Goal: Task Accomplishment & Management: Manage account settings

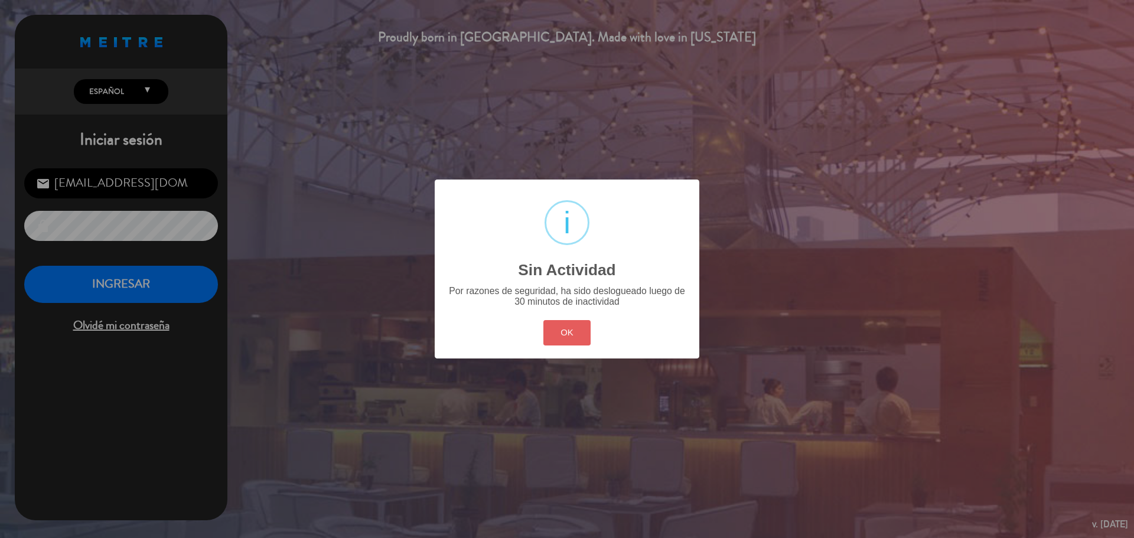
click at [569, 338] on button "OK" at bounding box center [567, 332] width 48 height 25
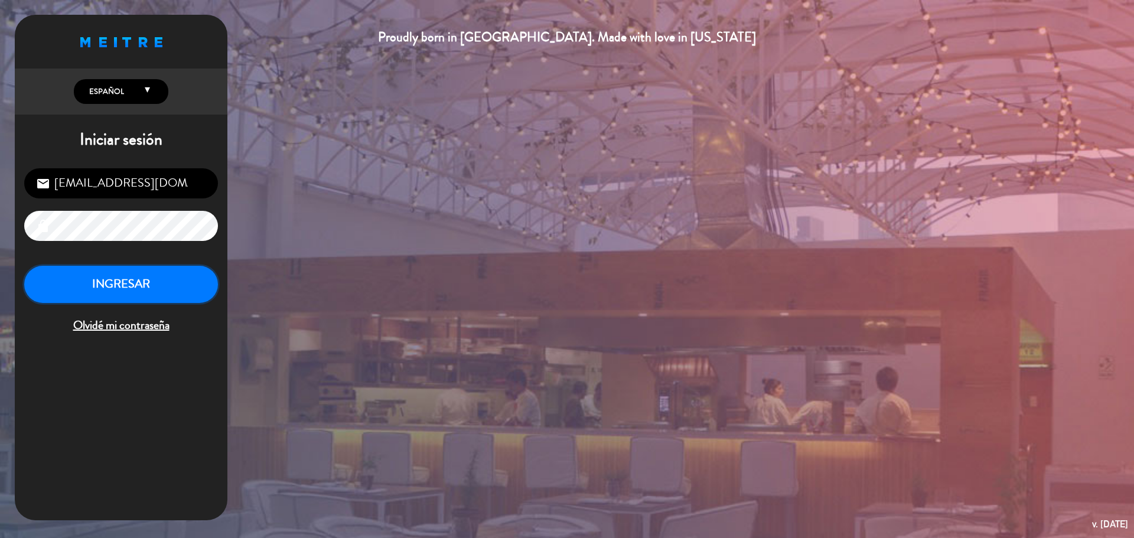
click at [102, 285] on button "INGRESAR" at bounding box center [121, 284] width 194 height 37
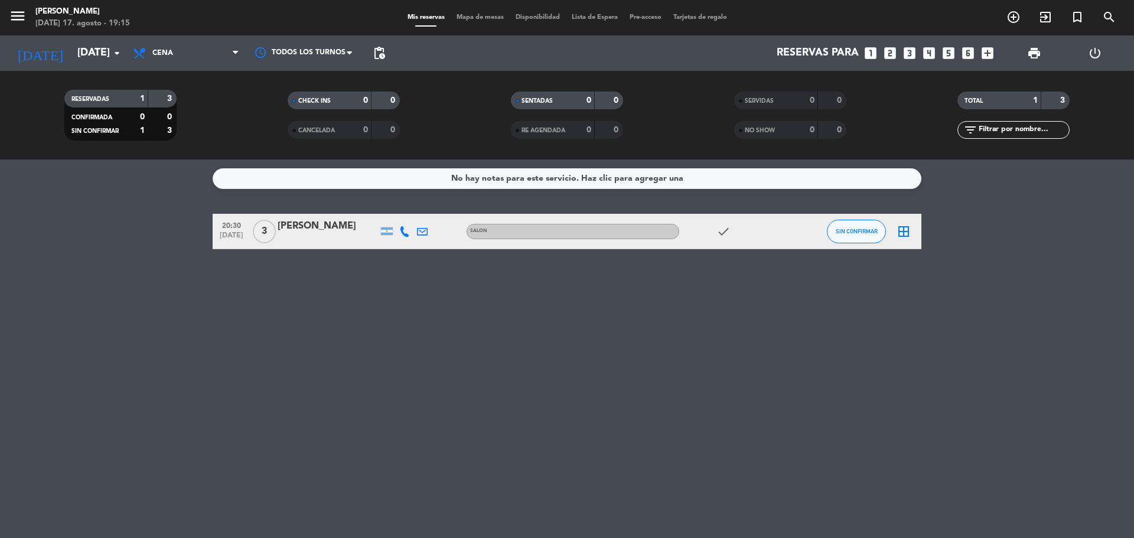
click at [28, 18] on span "menu" at bounding box center [22, 18] width 27 height 28
click at [14, 20] on icon "menu" at bounding box center [18, 16] width 18 height 18
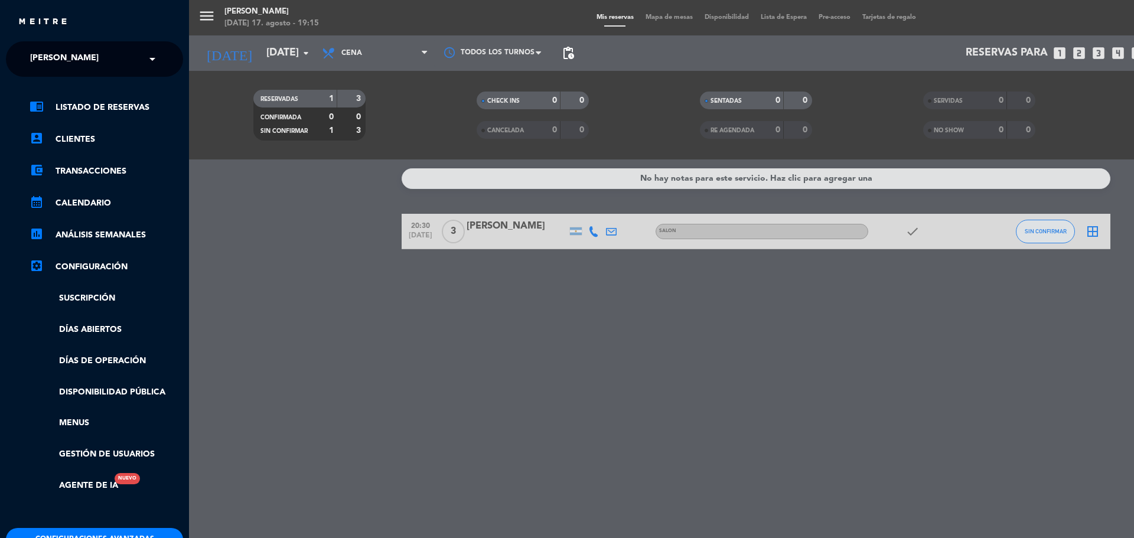
click at [95, 65] on div "× KOI Lavalleja" at bounding box center [70, 59] width 91 height 25
click at [84, 107] on span "KOI [GEOGRAPHIC_DATA][PERSON_NAME]" at bounding box center [99, 109] width 174 height 14
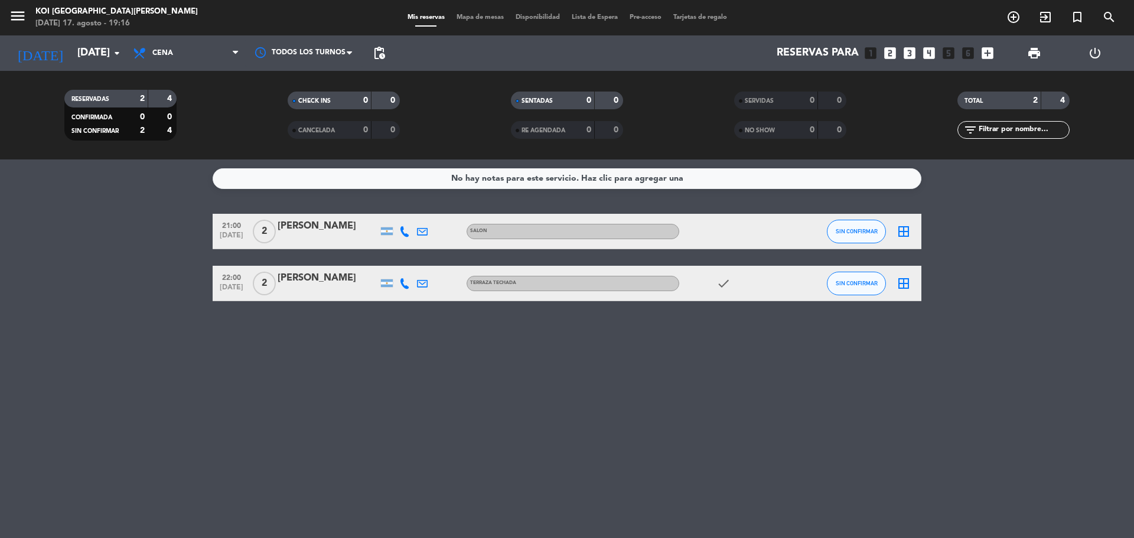
click at [730, 466] on div "No hay notas para este servicio. Haz clic para agregar una 21:00 [DATE] 2 [PERS…" at bounding box center [567, 348] width 1134 height 379
click at [720, 286] on icon "check" at bounding box center [724, 283] width 14 height 14
click at [723, 403] on div "No hay notas para este servicio. Haz clic para agregar una 21:00 [DATE] 2 [PERS…" at bounding box center [567, 348] width 1134 height 379
